Goal: Task Accomplishment & Management: Complete application form

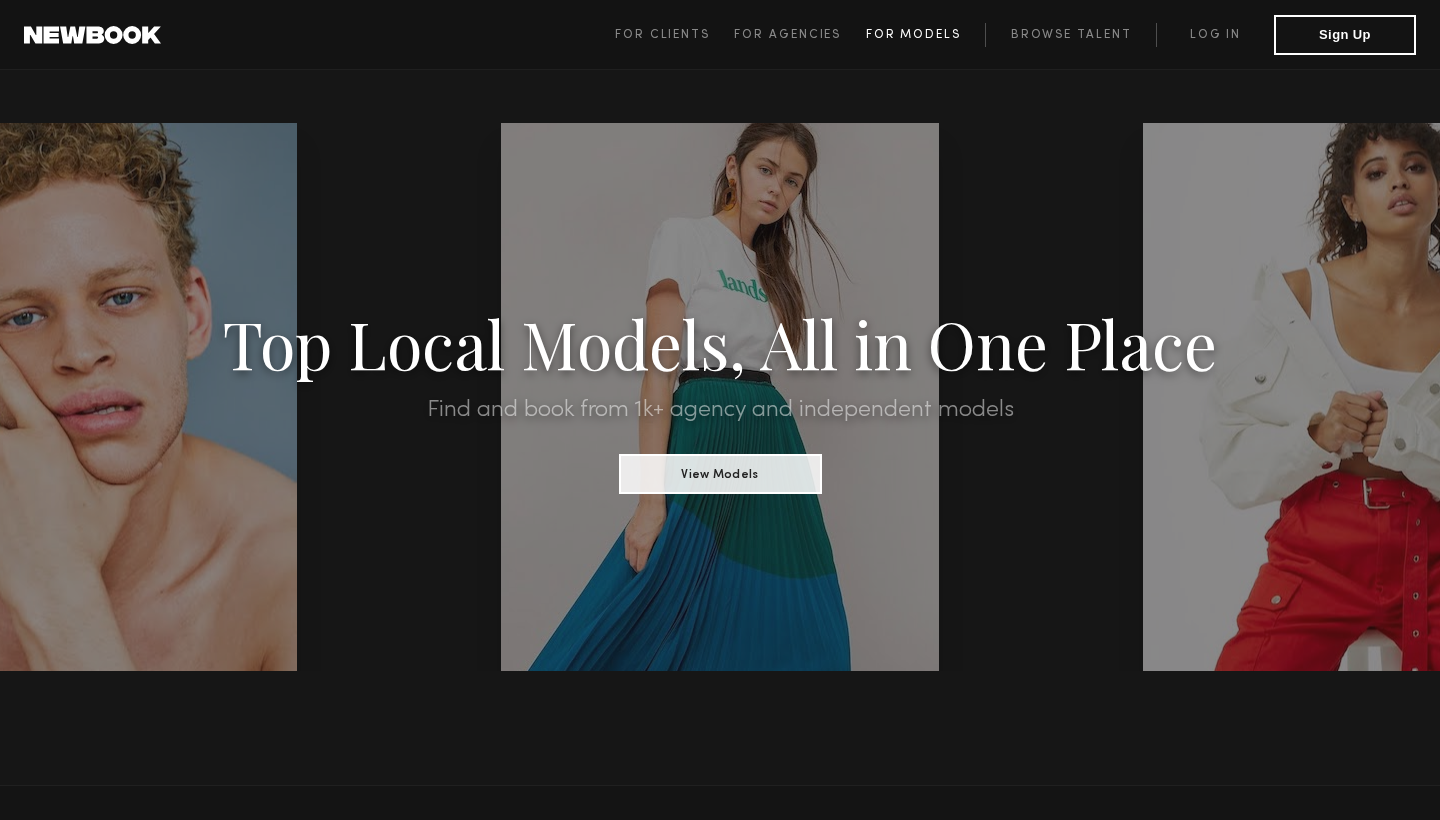
click at [910, 35] on span "For Models" at bounding box center [913, 35] width 95 height 12
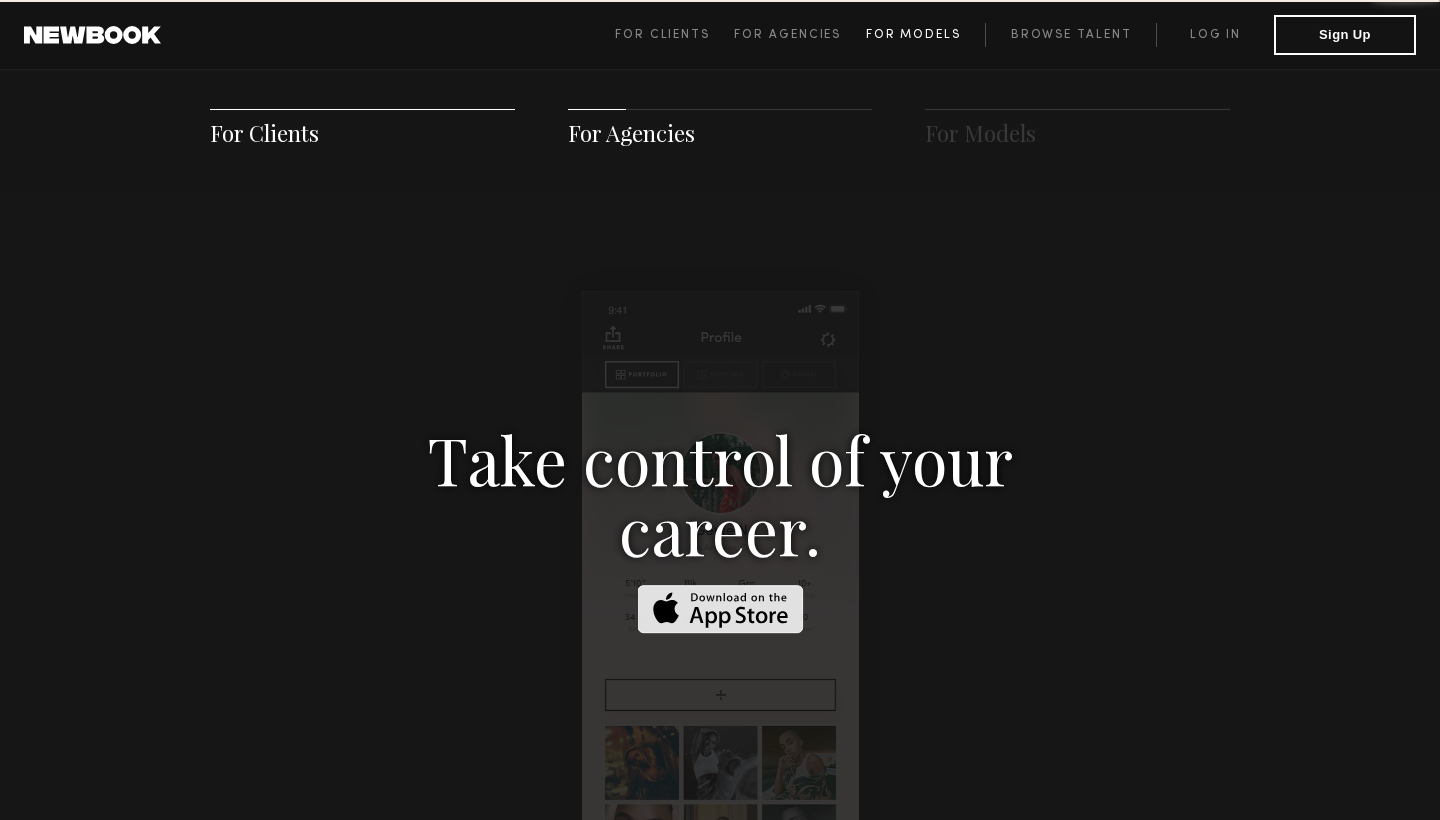
scroll to position [2877, 0]
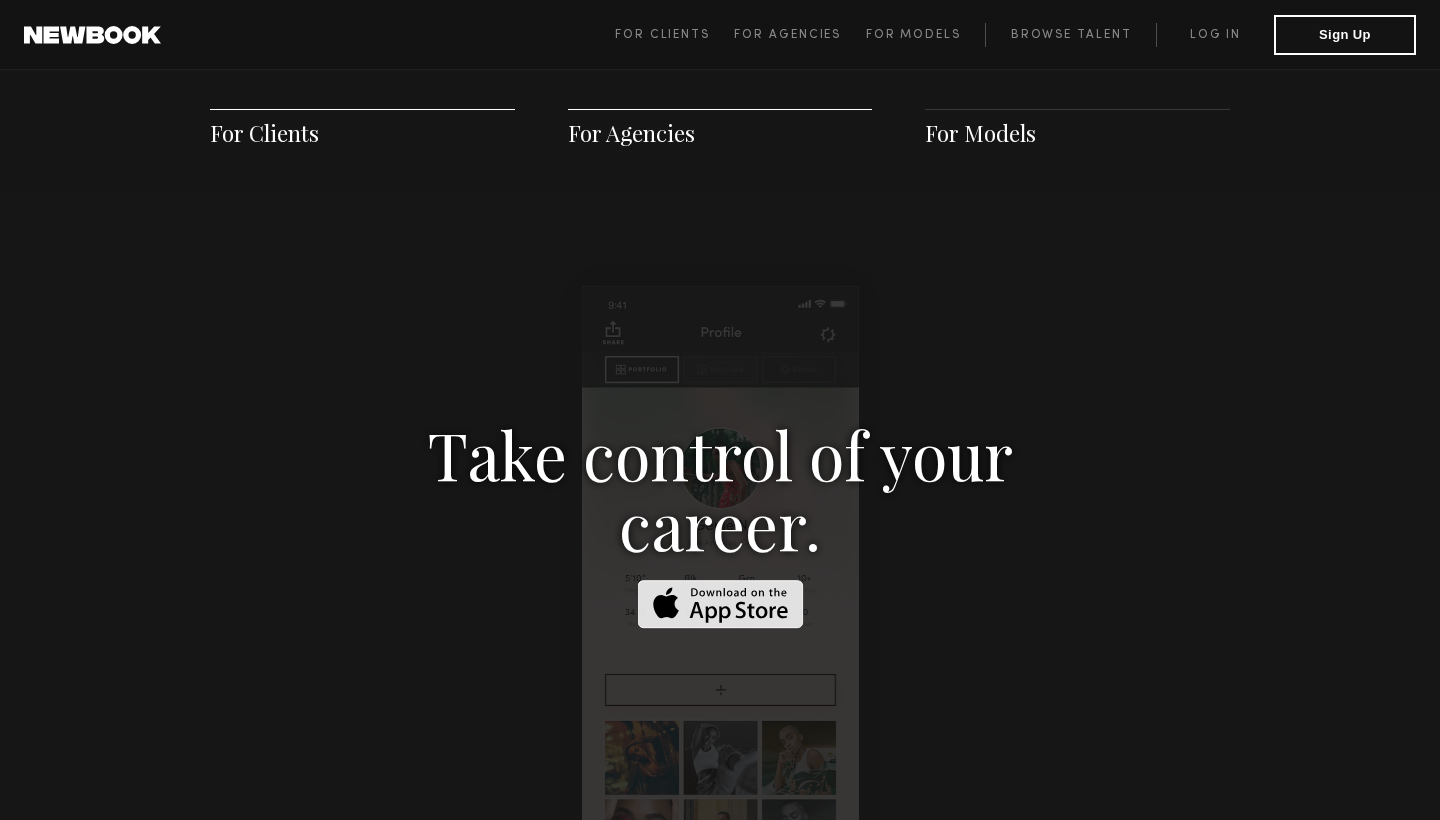
click at [978, 147] on span "For Models" at bounding box center [980, 133] width 111 height 30
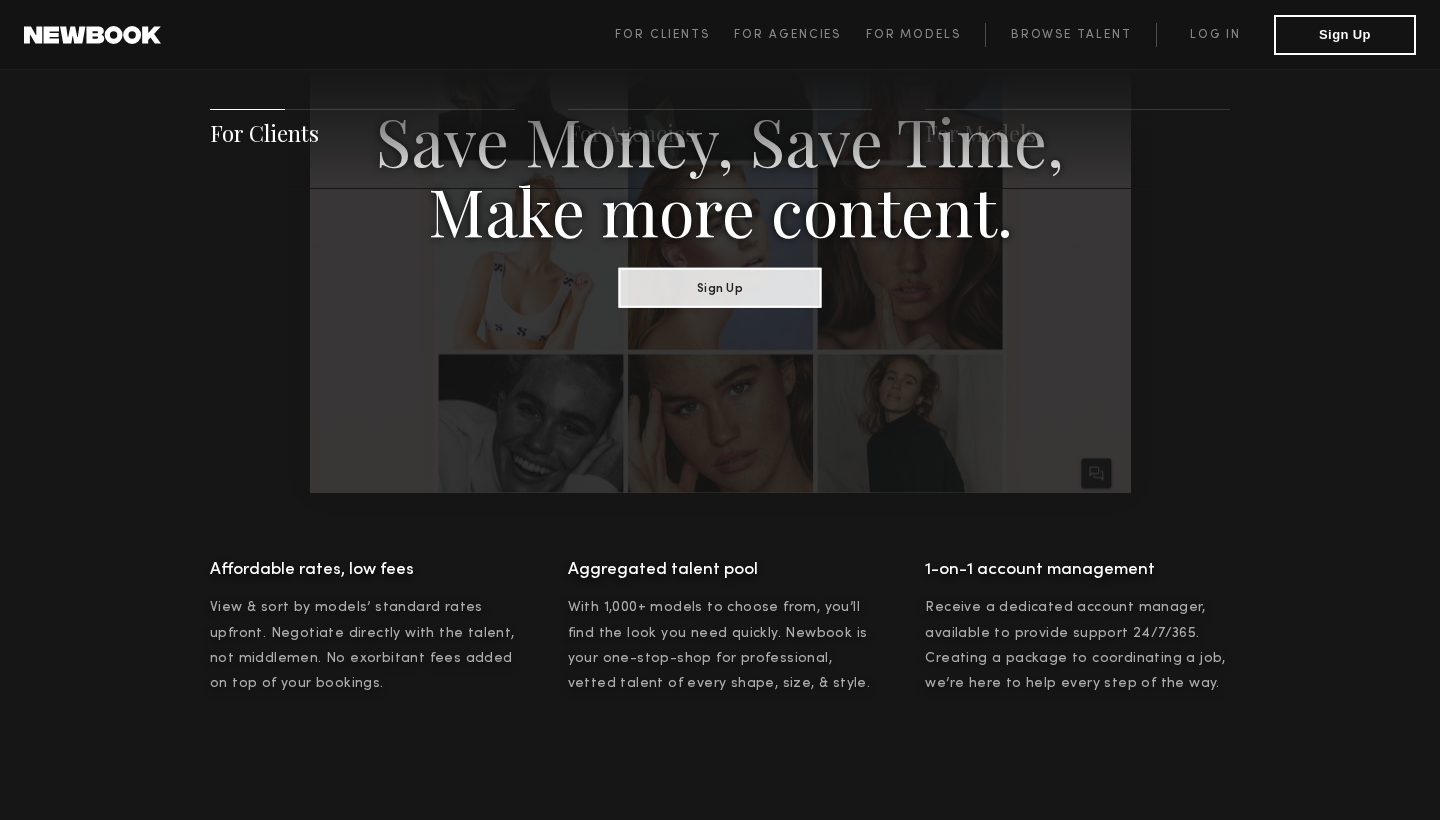
scroll to position [1227, 0]
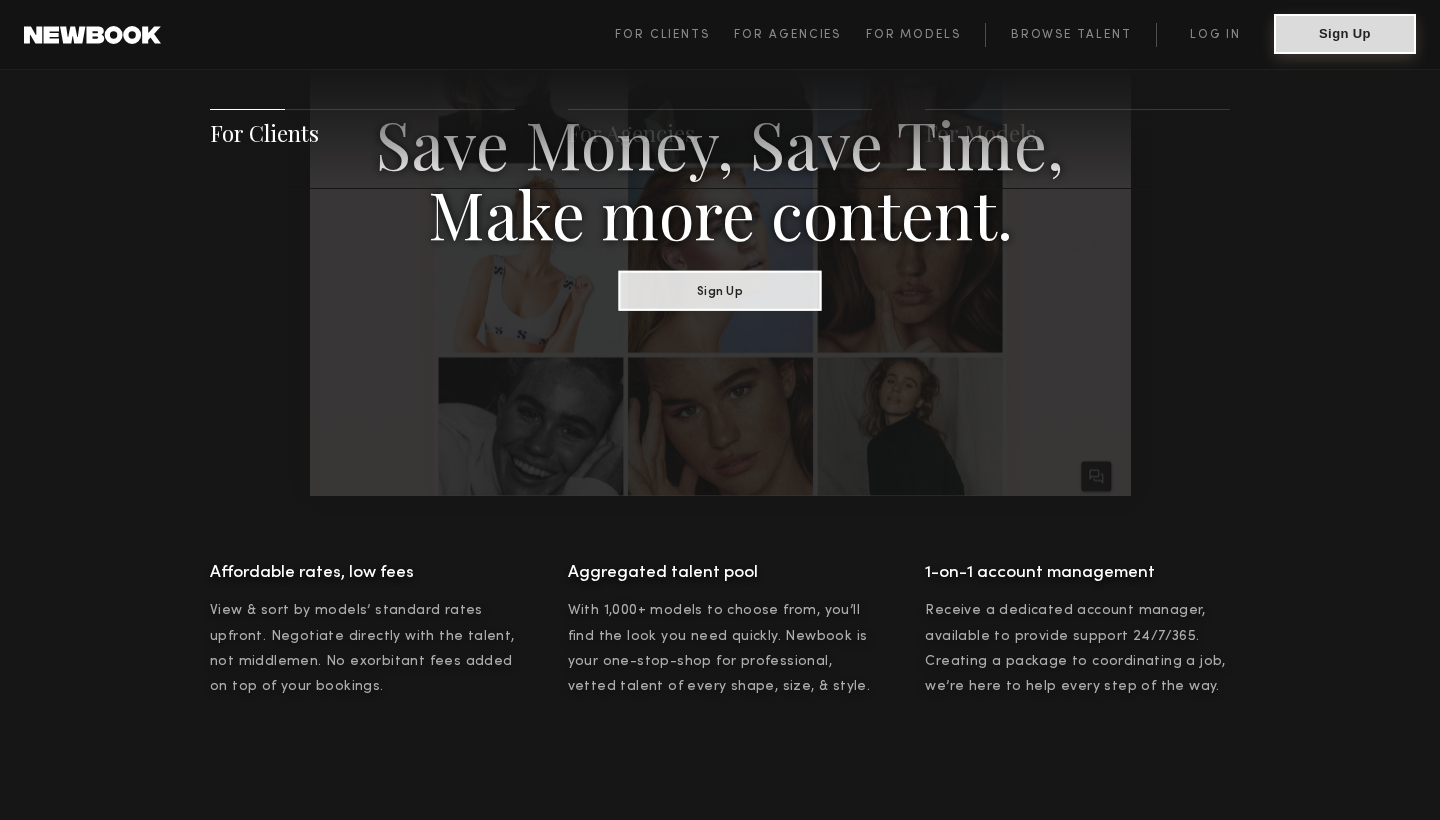
click at [1317, 34] on button "Sign Up" at bounding box center [1345, 34] width 142 height 40
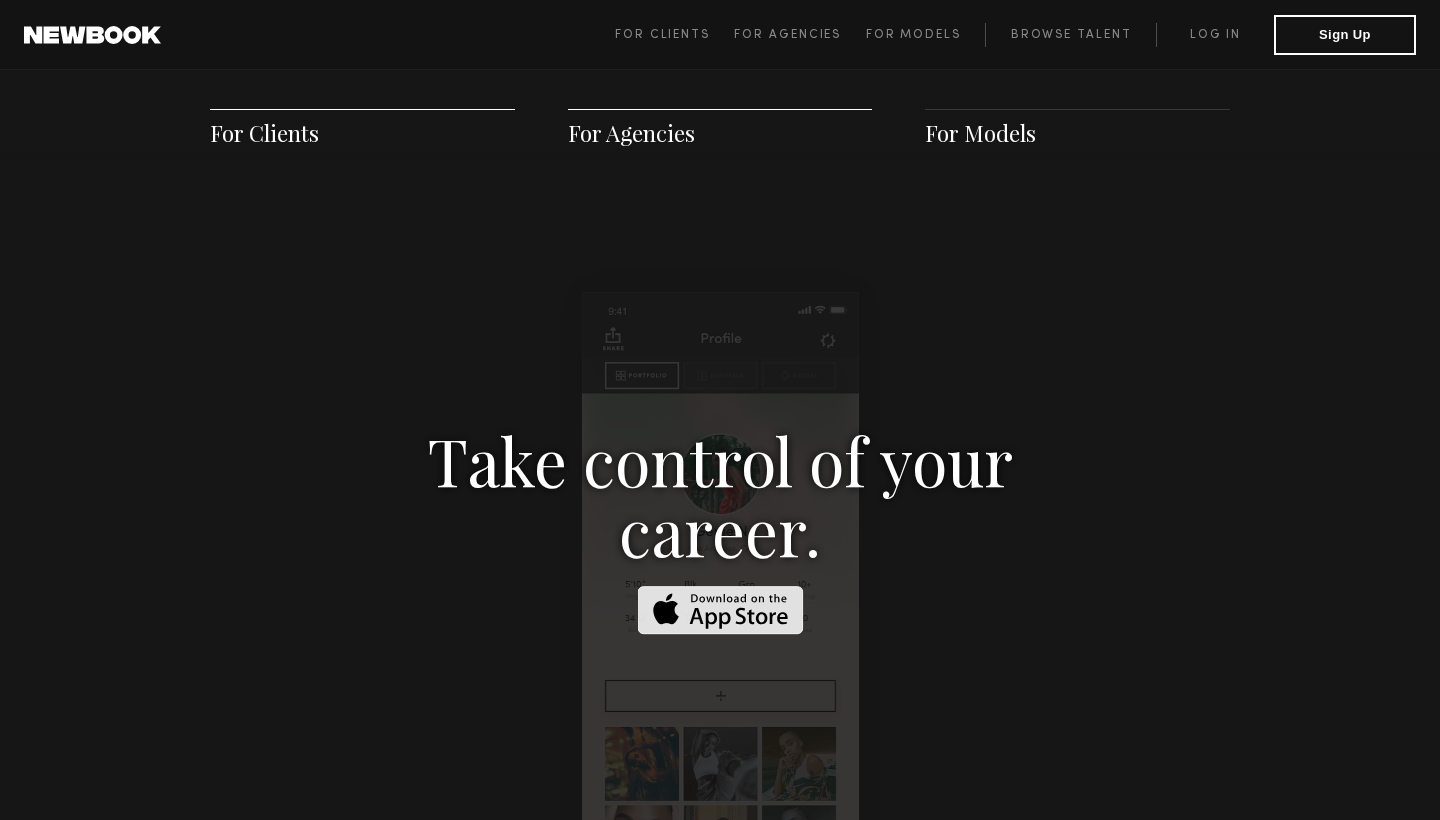
scroll to position [2877, 0]
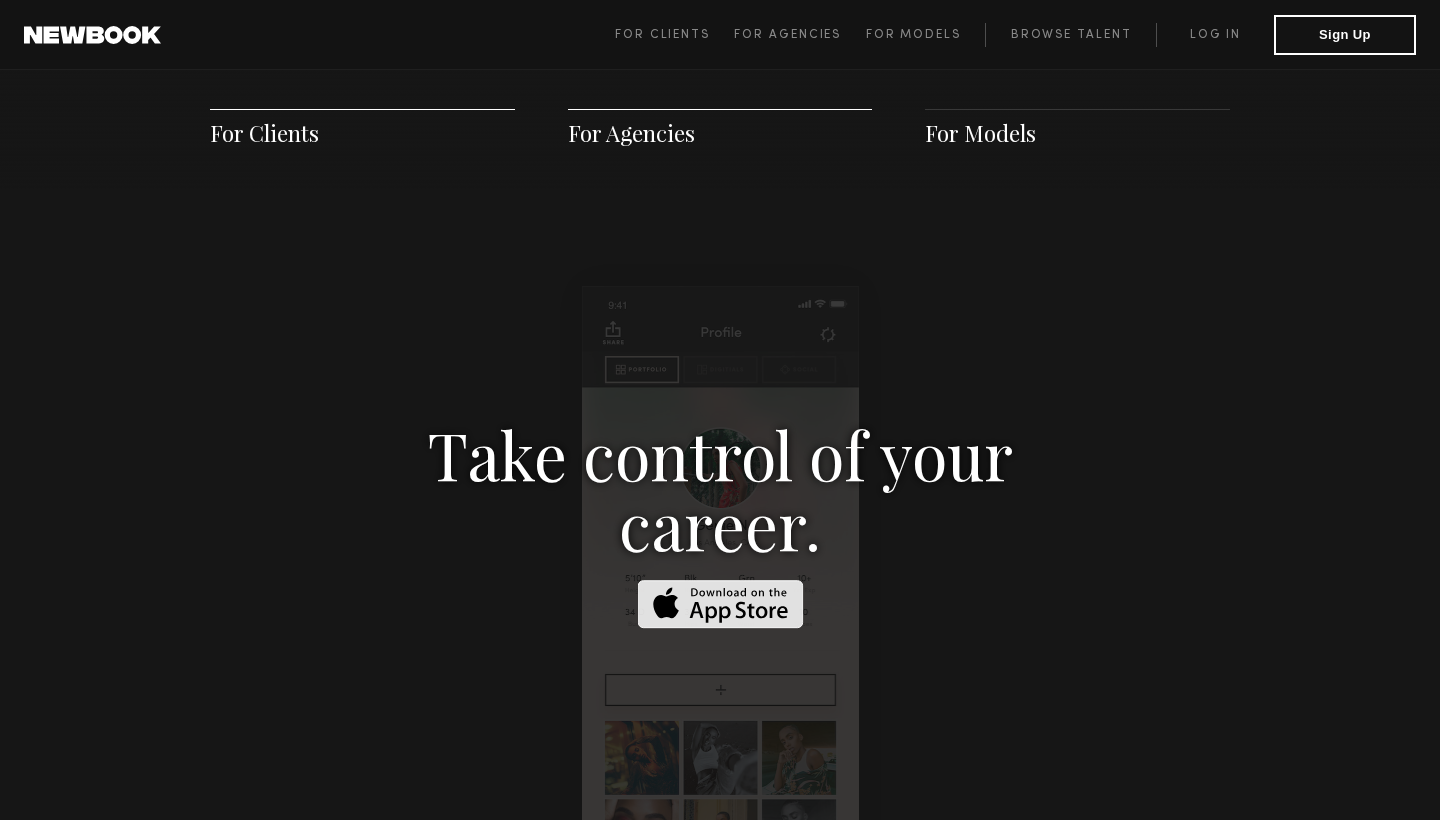
click at [994, 149] on div "For Clients For Agencies For Models" at bounding box center [720, 128] width 1440 height 121
click at [994, 139] on span "For Models" at bounding box center [980, 133] width 111 height 30
click at [949, 40] on span "For Models" at bounding box center [913, 35] width 95 height 12
click at [714, 657] on div "Take control of your career." at bounding box center [720, 585] width 867 height 332
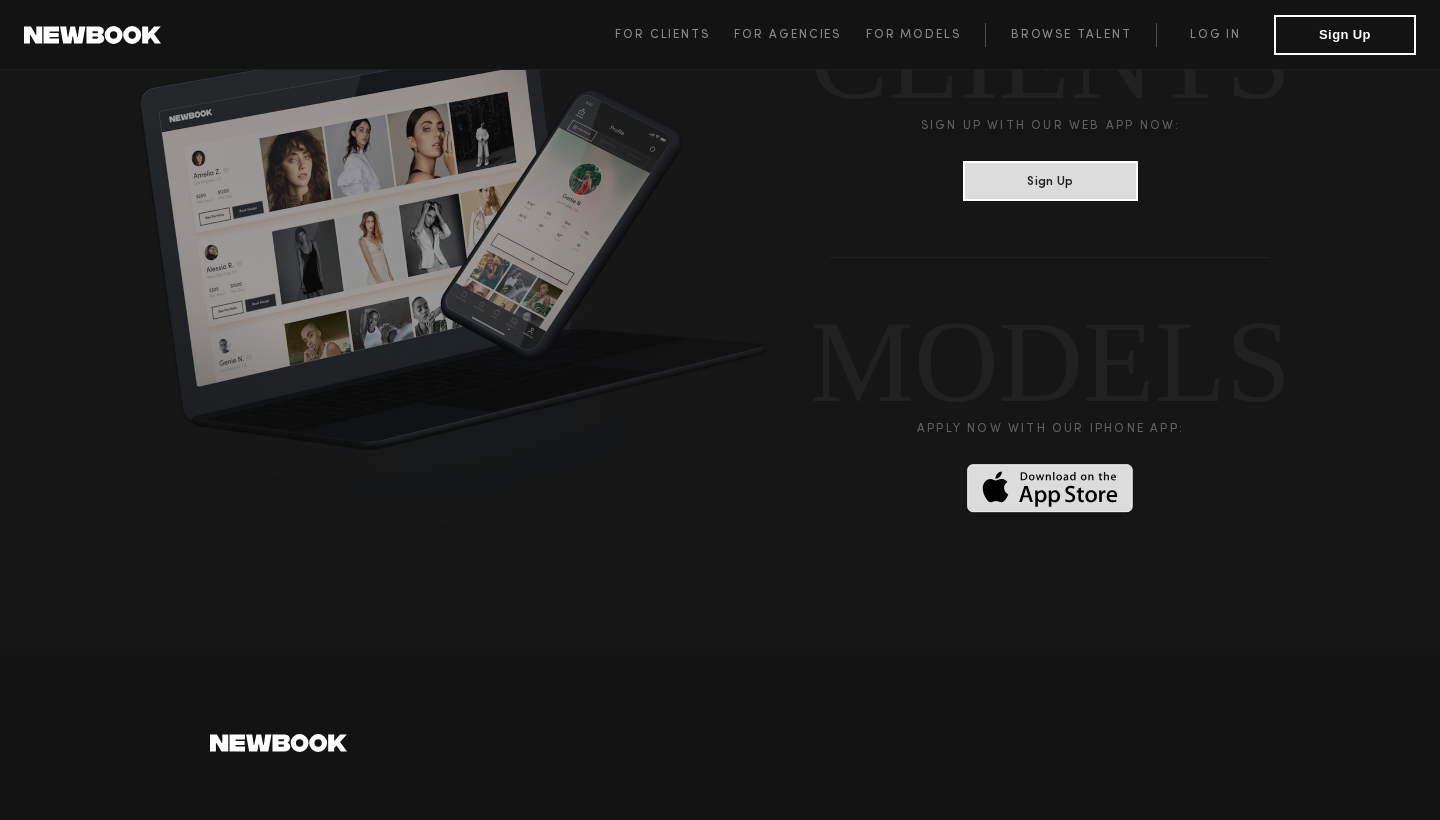
scroll to position [5105, 0]
